Goal: Task Accomplishment & Management: Use online tool/utility

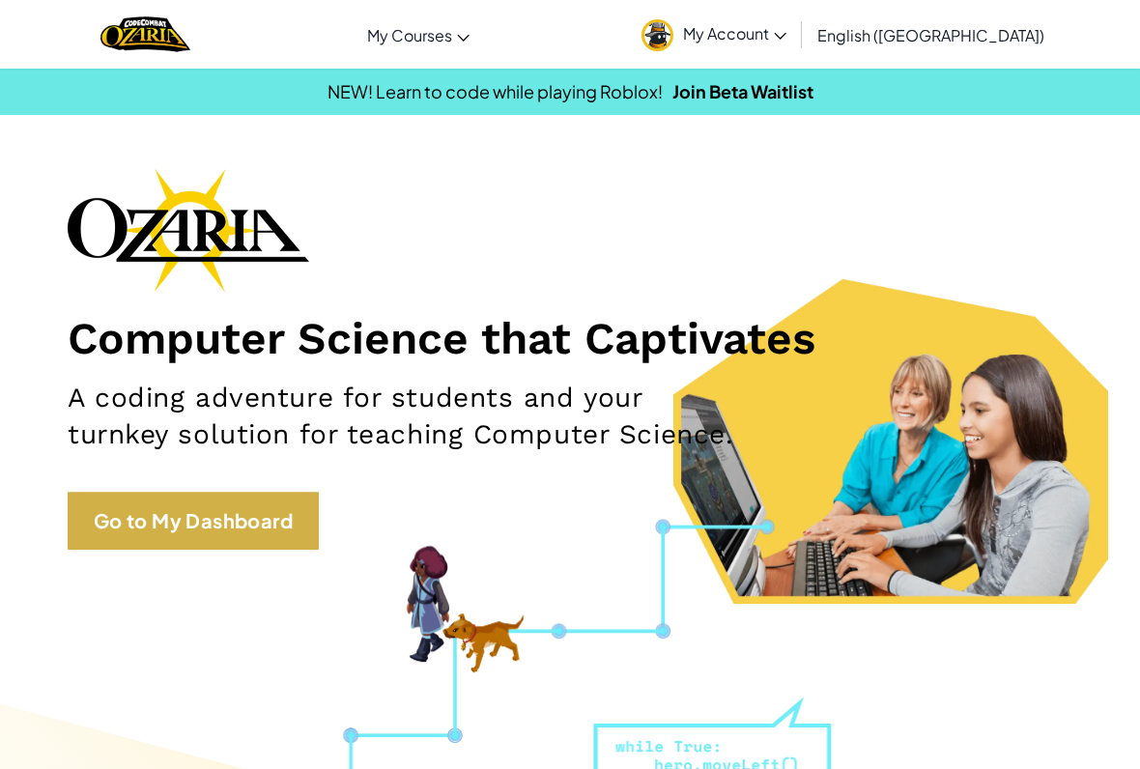
click at [300, 523] on link "Go to My Dashboard" at bounding box center [193, 521] width 251 height 58
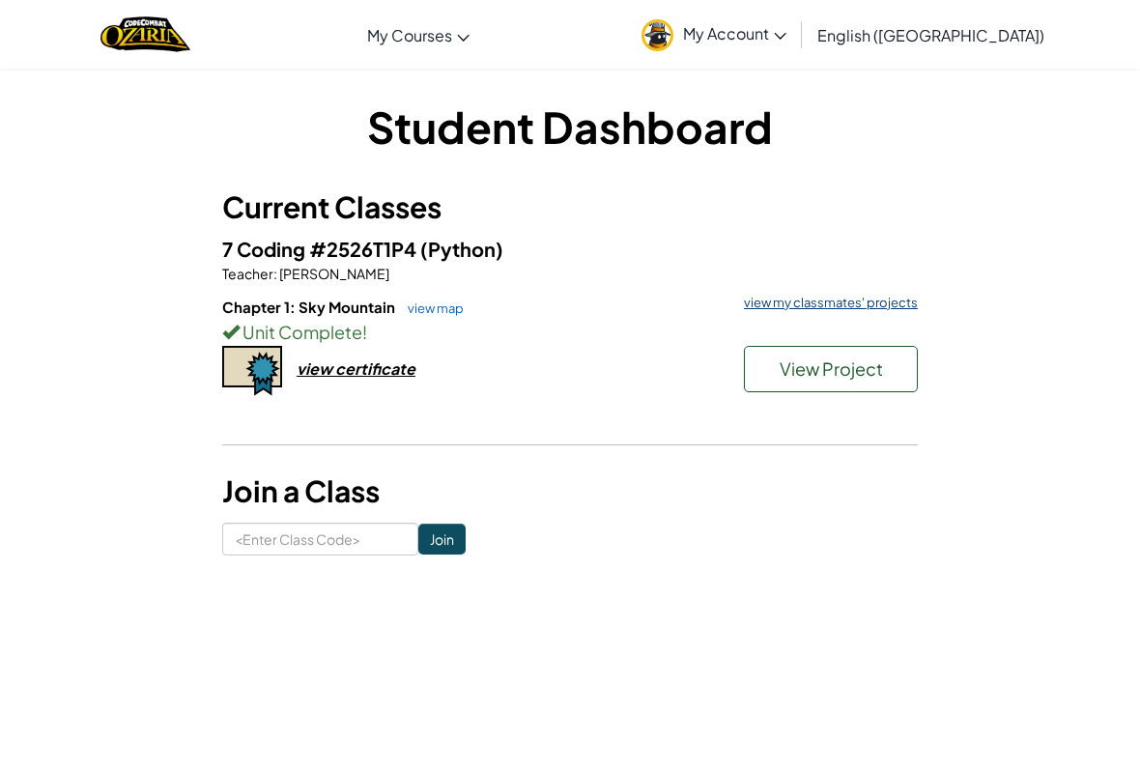
click at [752, 302] on link "view my classmates' projects" at bounding box center [826, 303] width 184 height 13
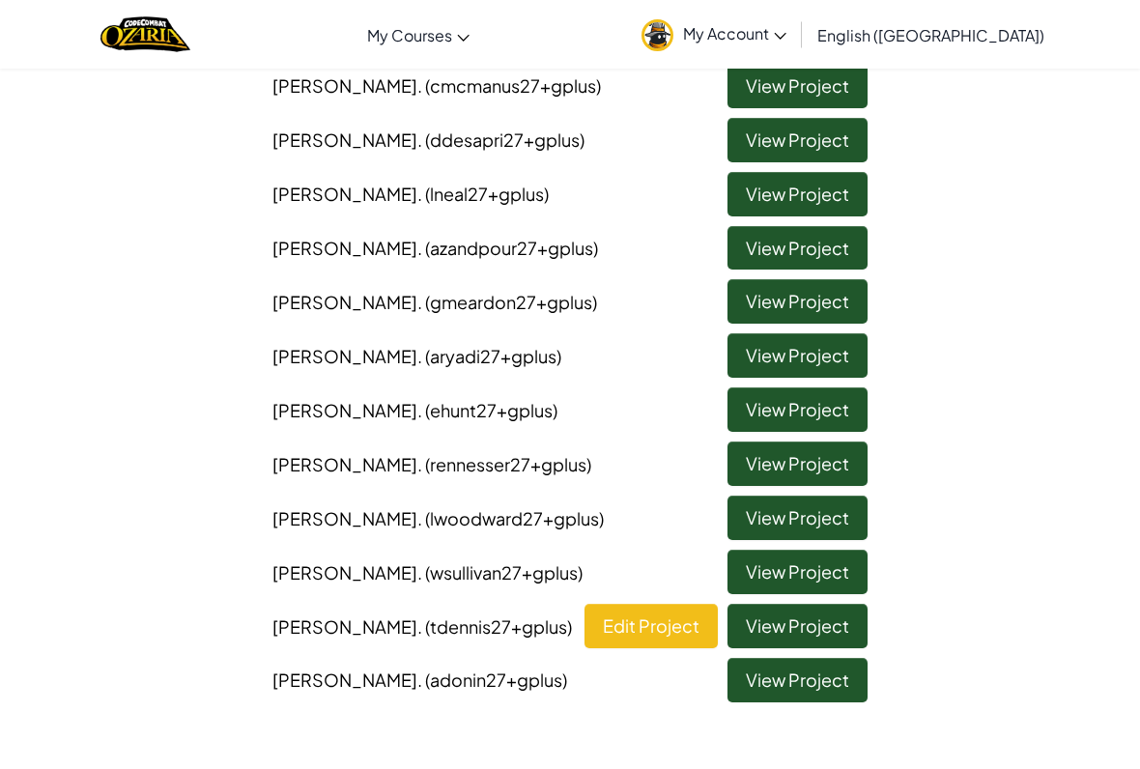
scroll to position [617, 0]
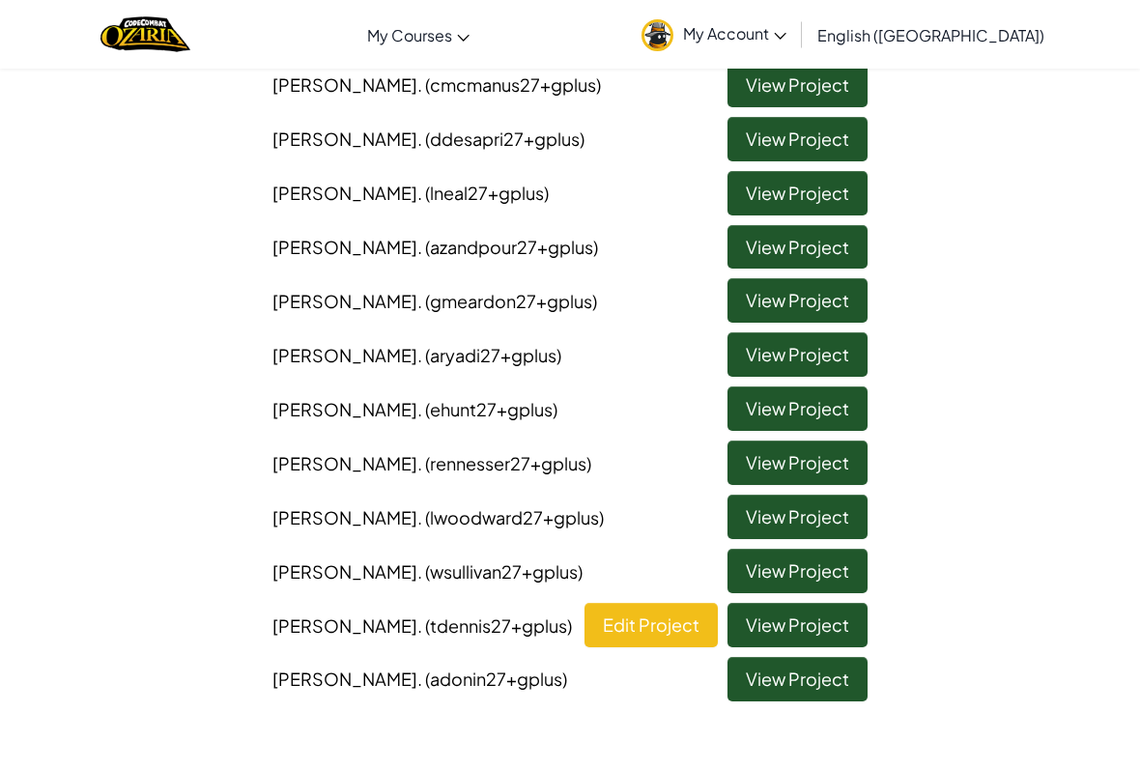
click at [822, 603] on link "View Project" at bounding box center [798, 625] width 140 height 44
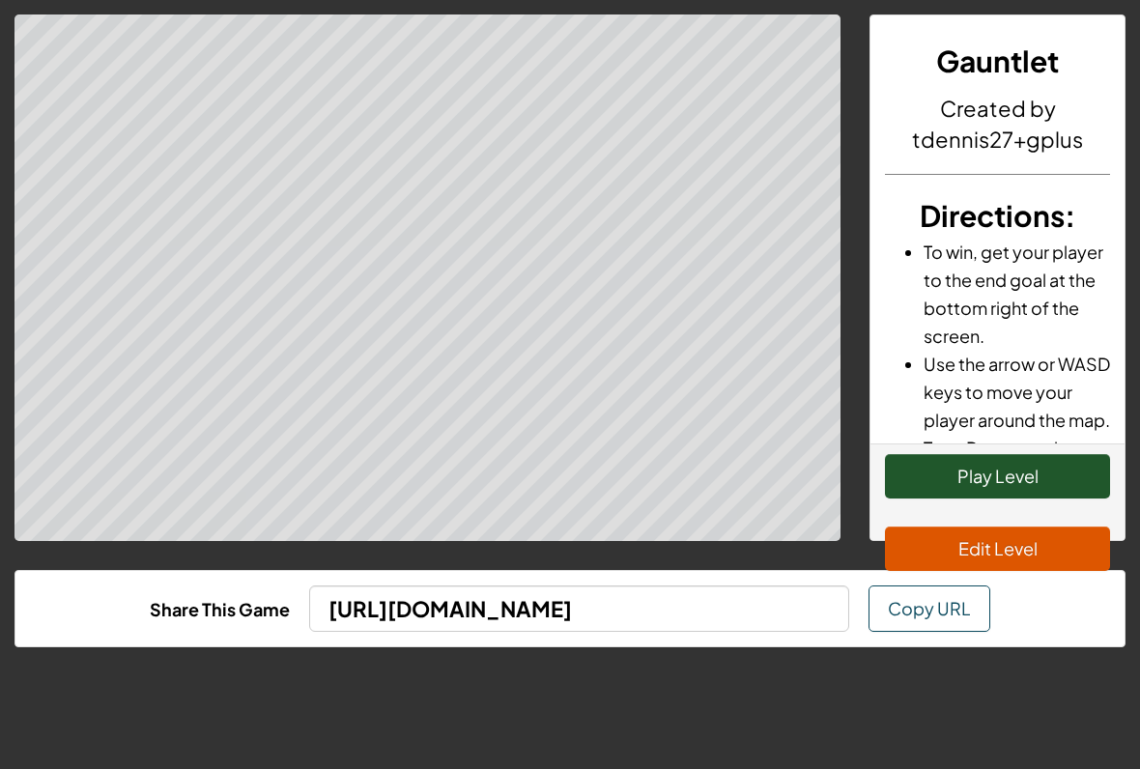
click at [969, 491] on button "Play Level" at bounding box center [997, 476] width 225 height 44
